Goal: Transaction & Acquisition: Purchase product/service

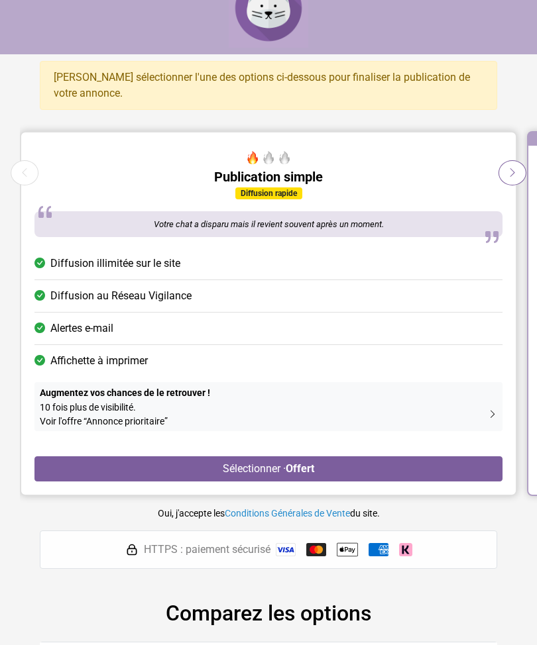
scroll to position [34, 0]
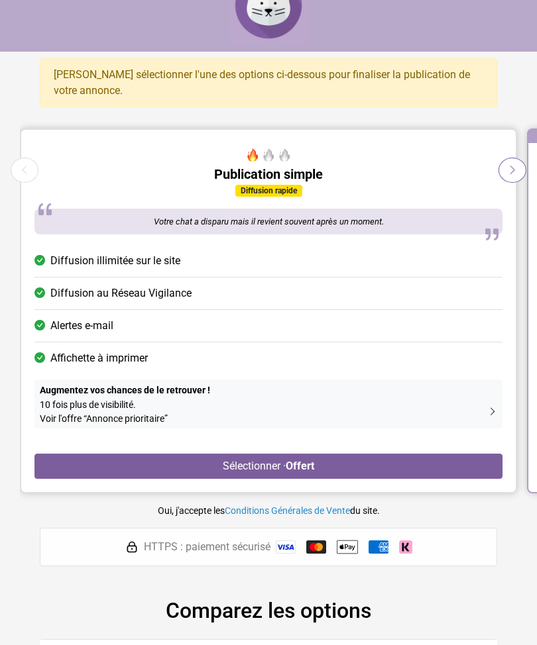
click at [487, 409] on small "10 fois plus de visibilité. Voir l'offre “Annonce prioritaire” Option suivante" at bounding box center [268, 412] width 457 height 28
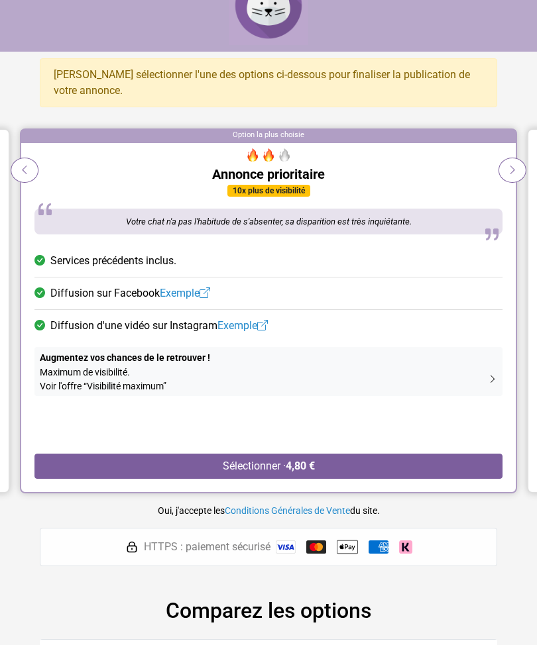
click at [490, 374] on icon at bounding box center [492, 379] width 9 height 11
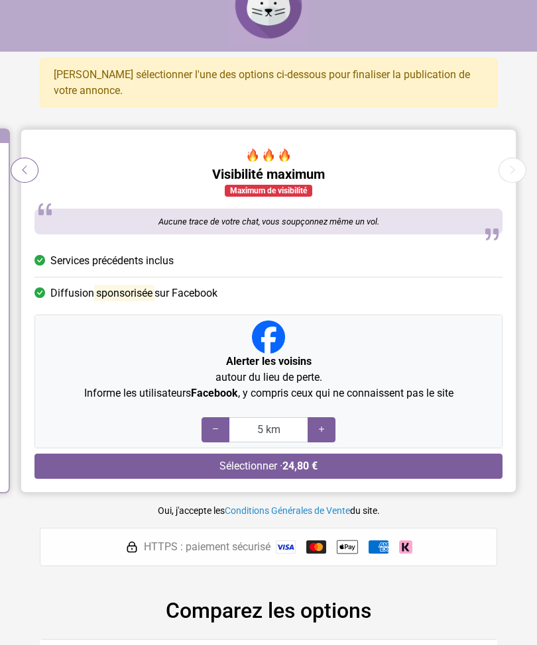
click at [23, 171] on icon at bounding box center [24, 170] width 11 height 13
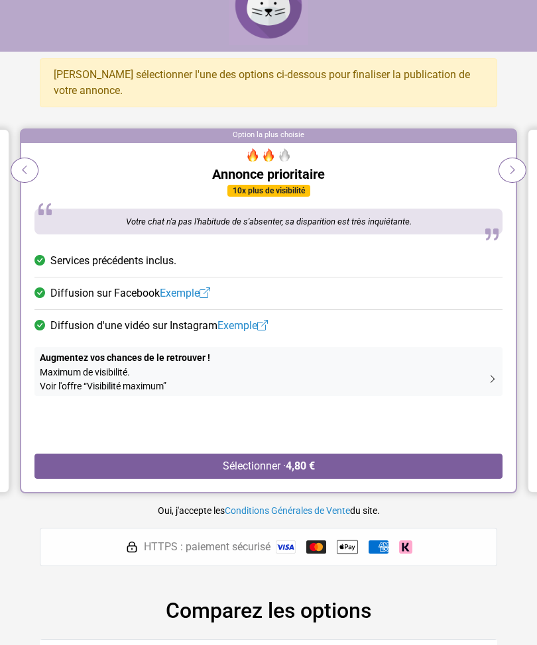
click at [25, 168] on icon at bounding box center [24, 170] width 11 height 13
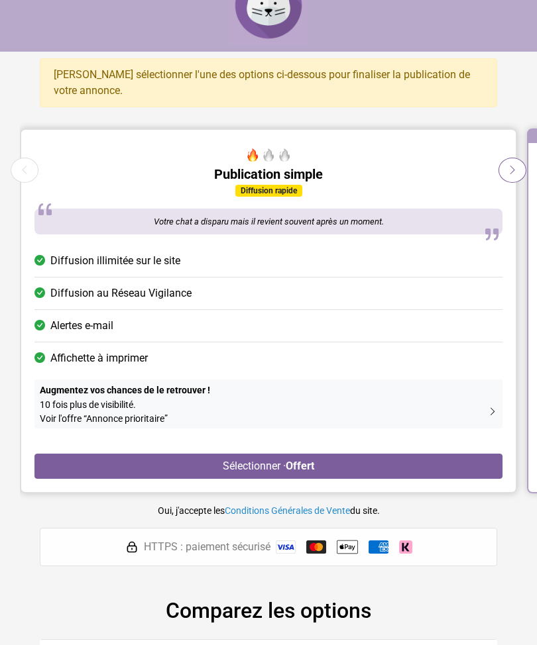
click at [299, 464] on strong "Offert" at bounding box center [300, 466] width 28 height 13
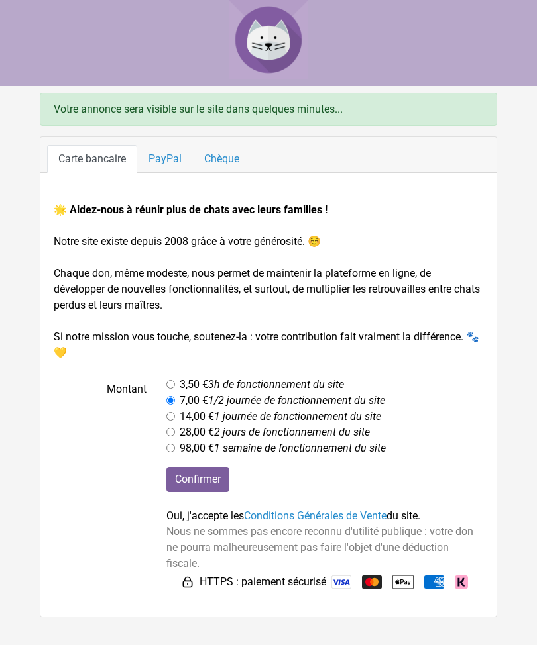
click at [174, 380] on div "3,50 € 3h de fonctionnement du site" at bounding box center [324, 385] width 317 height 16
click at [171, 386] on input "radio" at bounding box center [170, 384] width 9 height 9
radio input "true"
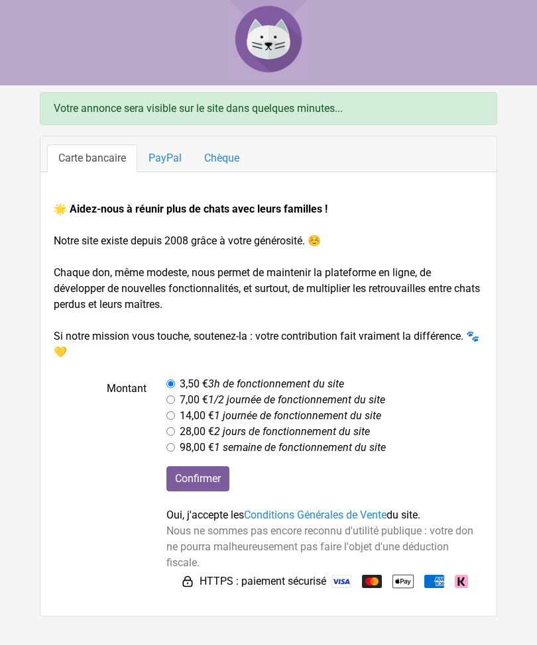
click at [211, 478] on input "Confirmer" at bounding box center [197, 479] width 63 height 25
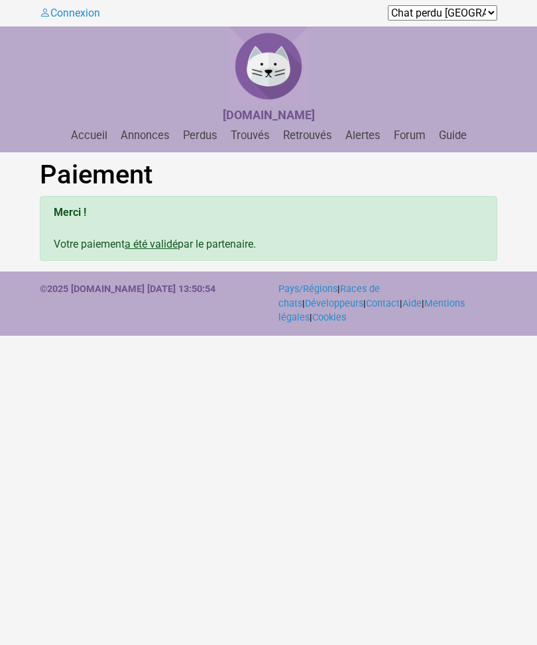
click at [156, 134] on link "Annonces" at bounding box center [145, 135] width 60 height 13
